Goal: Navigation & Orientation: Find specific page/section

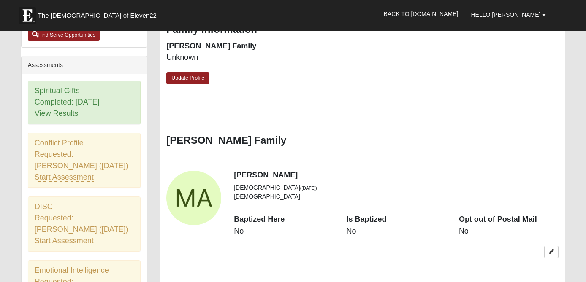
scroll to position [331, 0]
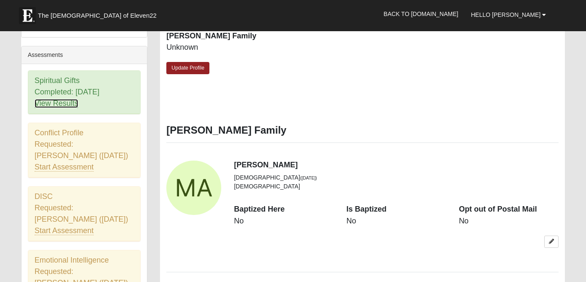
click at [46, 108] on link "View Results" at bounding box center [57, 103] width 44 height 9
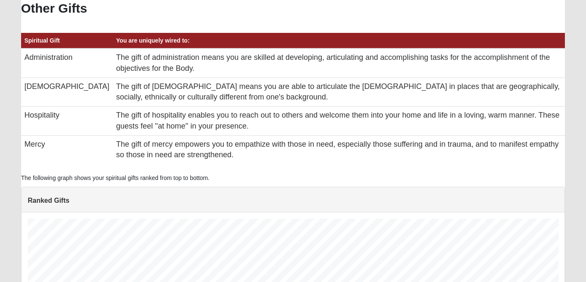
scroll to position [545, 0]
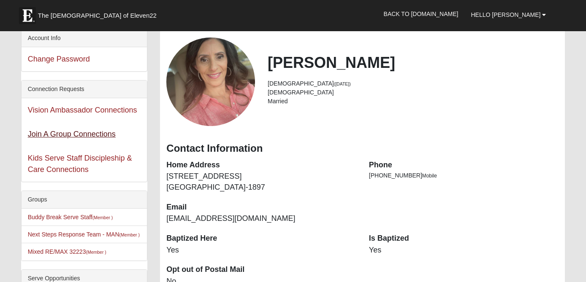
scroll to position [44, 0]
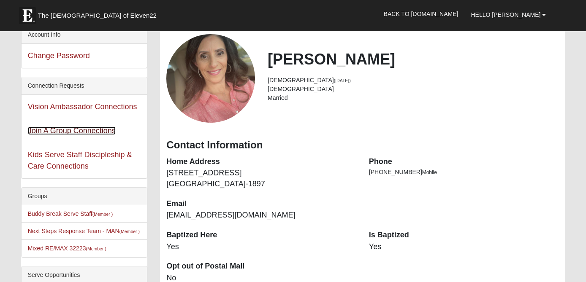
click at [71, 130] on link "Join A Group Connections" at bounding box center [72, 131] width 88 height 8
